Goal: Information Seeking & Learning: Learn about a topic

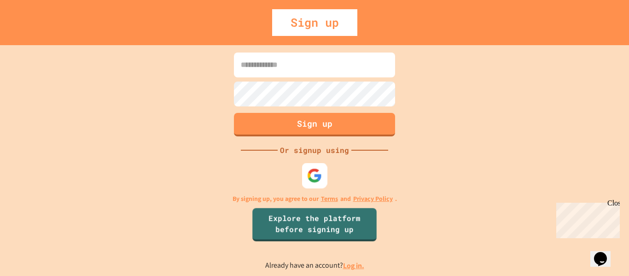
click at [312, 171] on img at bounding box center [314, 175] width 15 height 15
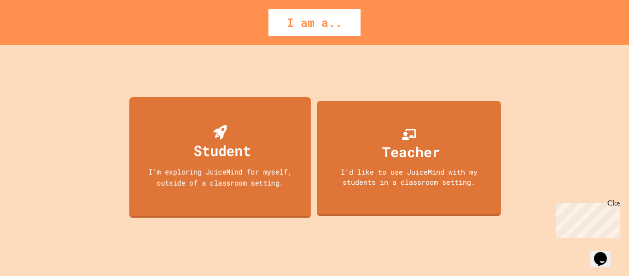
click at [243, 178] on div "I'm exploring JuiceMind for myself, outside of a classroom setting." at bounding box center [219, 177] width 163 height 22
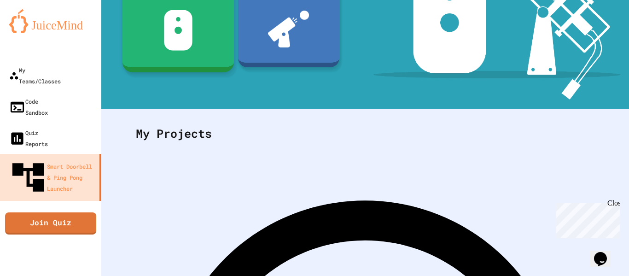
scroll to position [179, 0]
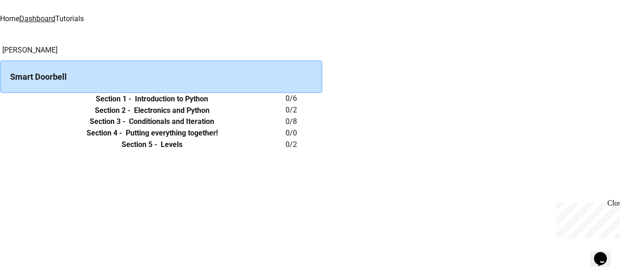
click at [208, 104] on h6 "Introduction to Python" at bounding box center [171, 98] width 73 height 11
click at [0, 99] on button "expand row" at bounding box center [0, 99] width 0 height 0
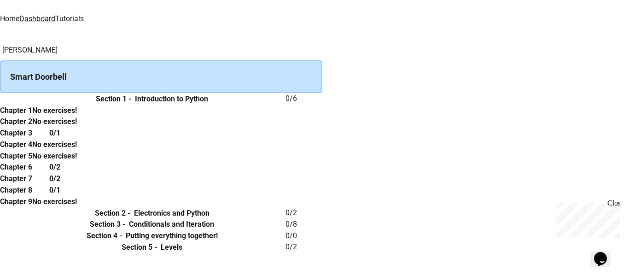
click at [32, 116] on h6 "Chapter 1" at bounding box center [16, 110] width 32 height 11
click at [193, 75] on div "Smart Doorbell" at bounding box center [161, 76] width 322 height 33
click at [0, 99] on button "expand row" at bounding box center [0, 99] width 0 height 0
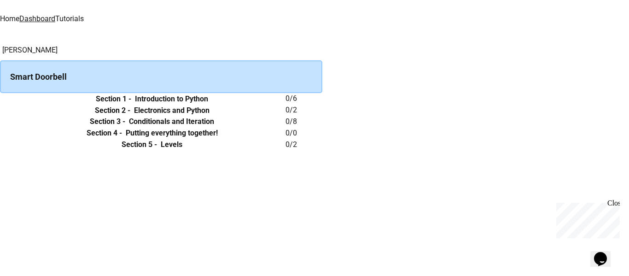
click at [0, 99] on button "expand row" at bounding box center [0, 99] width 0 height 0
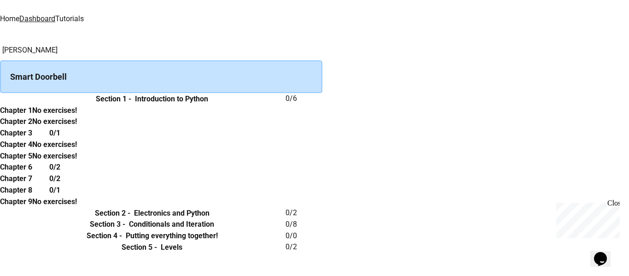
click at [32, 116] on h6 "Chapter 1" at bounding box center [16, 110] width 32 height 11
click at [18, 104] on td "collapsible table" at bounding box center [9, 99] width 18 height 12
click at [0, 99] on button "expand row" at bounding box center [0, 99] width 0 height 0
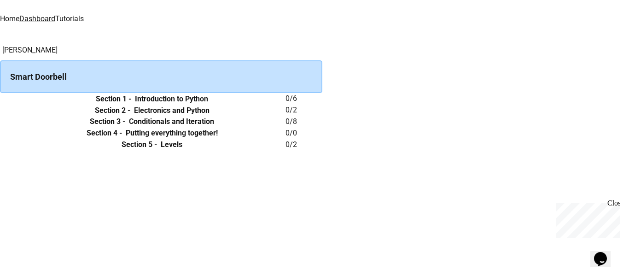
click at [185, 78] on div "Smart Doorbell" at bounding box center [161, 76] width 322 height 33
click at [19, 16] on link "Home" at bounding box center [9, 18] width 19 height 9
